Goal: Navigation & Orientation: Find specific page/section

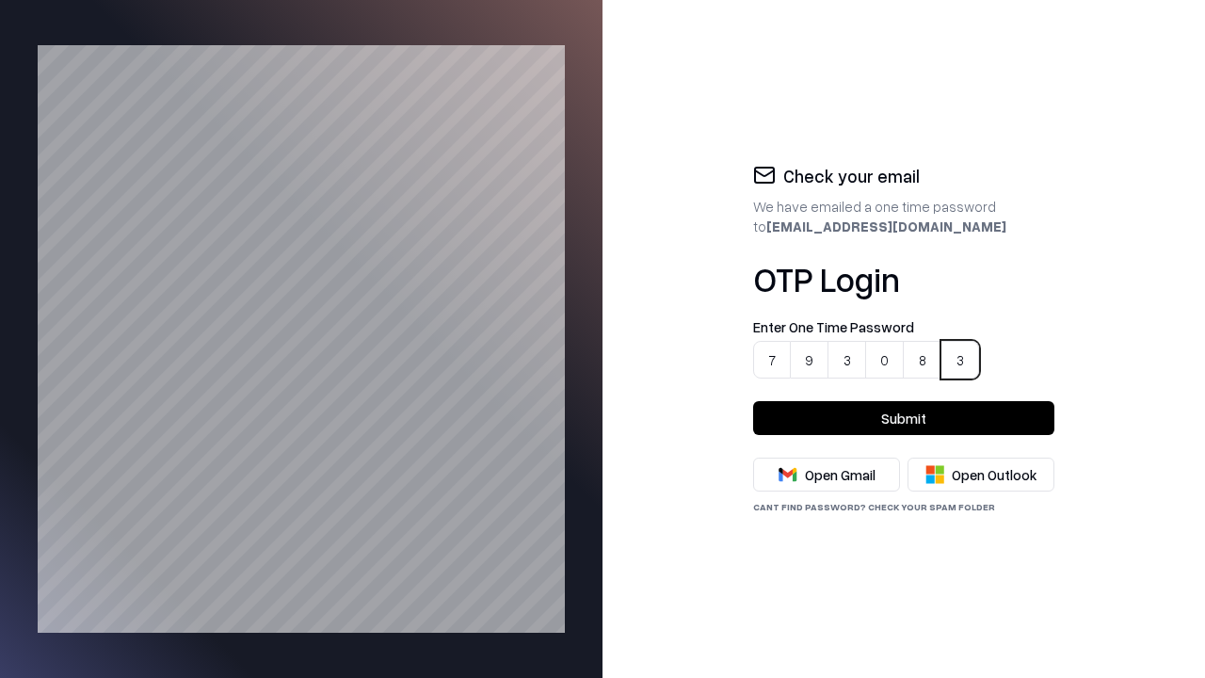
type input "******"
click at [904, 418] on button "Submit" at bounding box center [903, 418] width 301 height 34
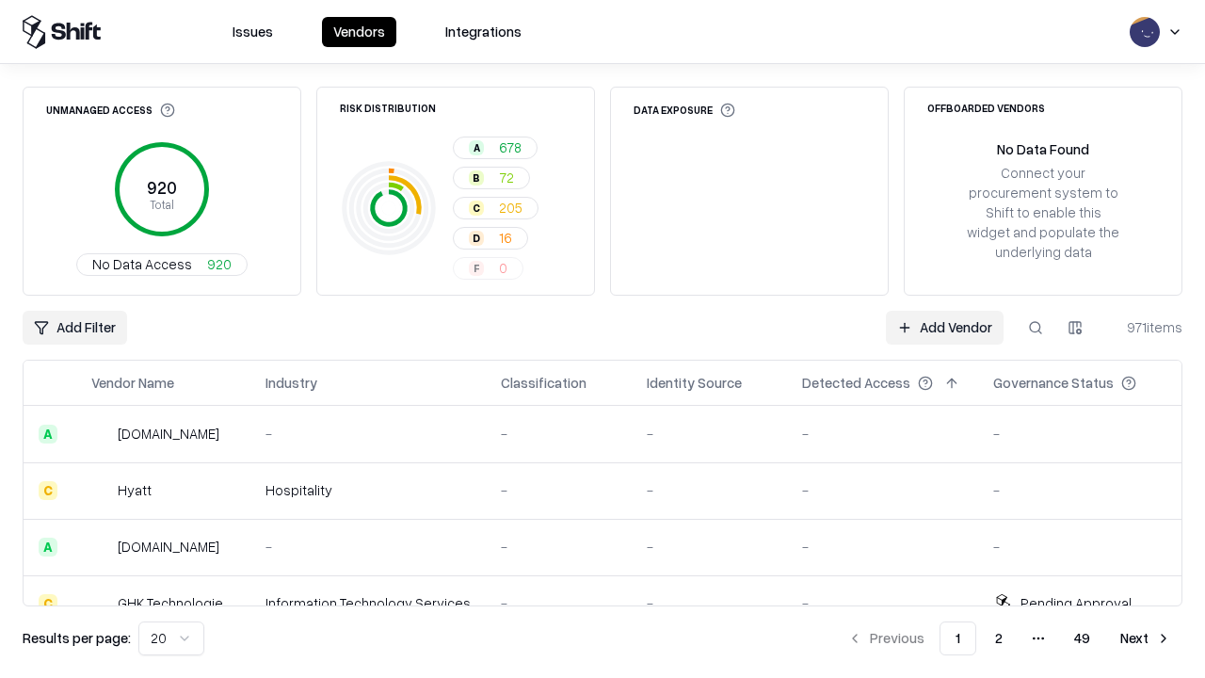
click at [168, 638] on html "Issues Vendors Integrations Unmanaged Access 920 Total No Data Access 920 Risk …" at bounding box center [602, 339] width 1205 height 678
